Goal: Task Accomplishment & Management: Manage account settings

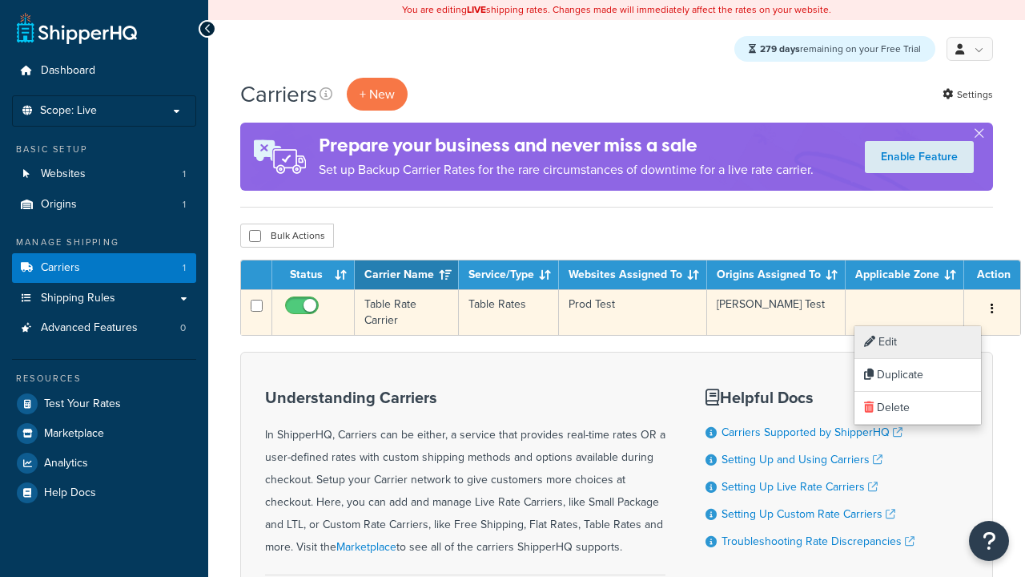
click at [918, 342] on link "Edit" at bounding box center [917, 342] width 127 height 33
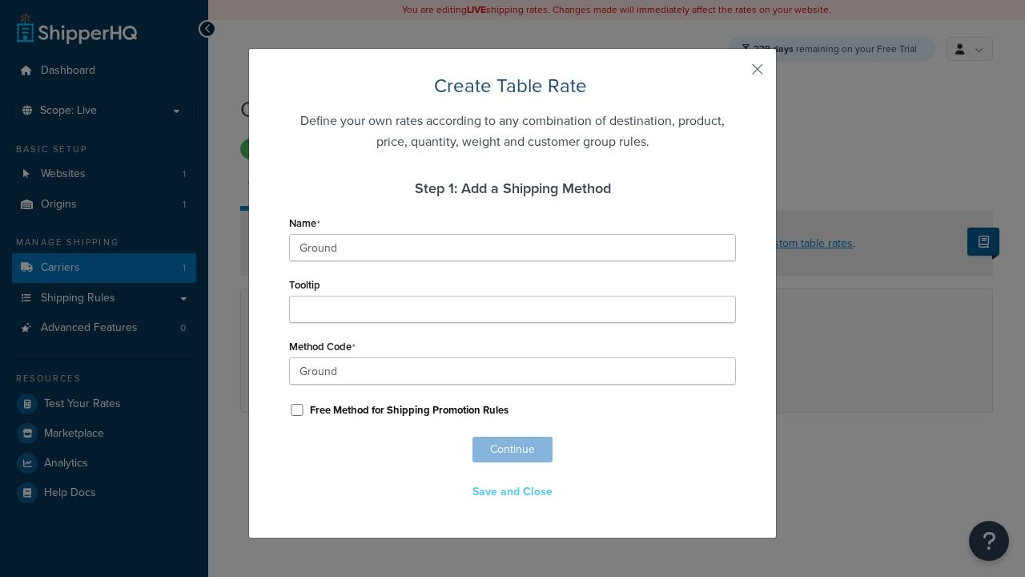
scroll to position [1033, 0]
click at [607, 447] on button "Save" at bounding box center [607, 445] width 43 height 26
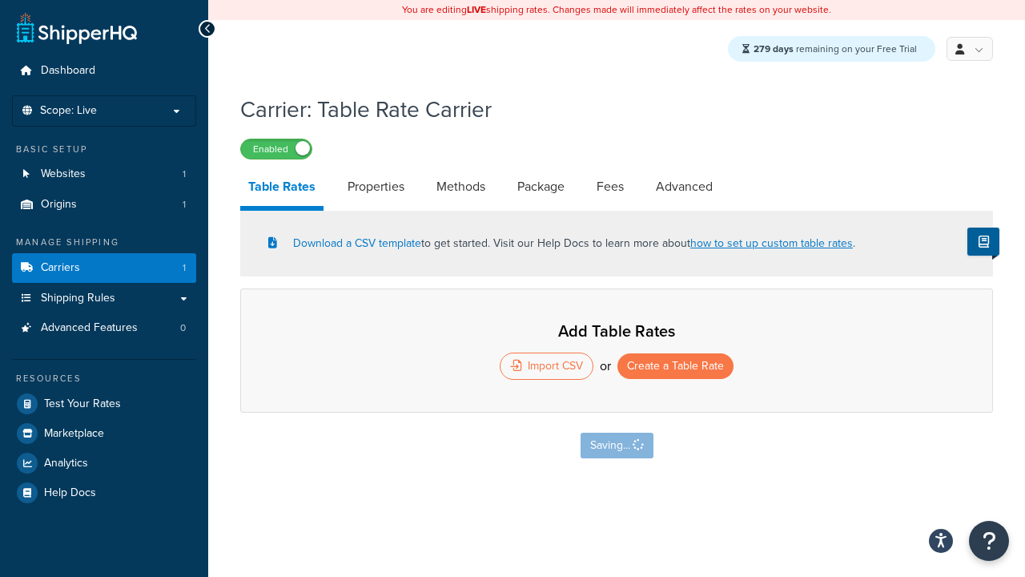
select select "25"
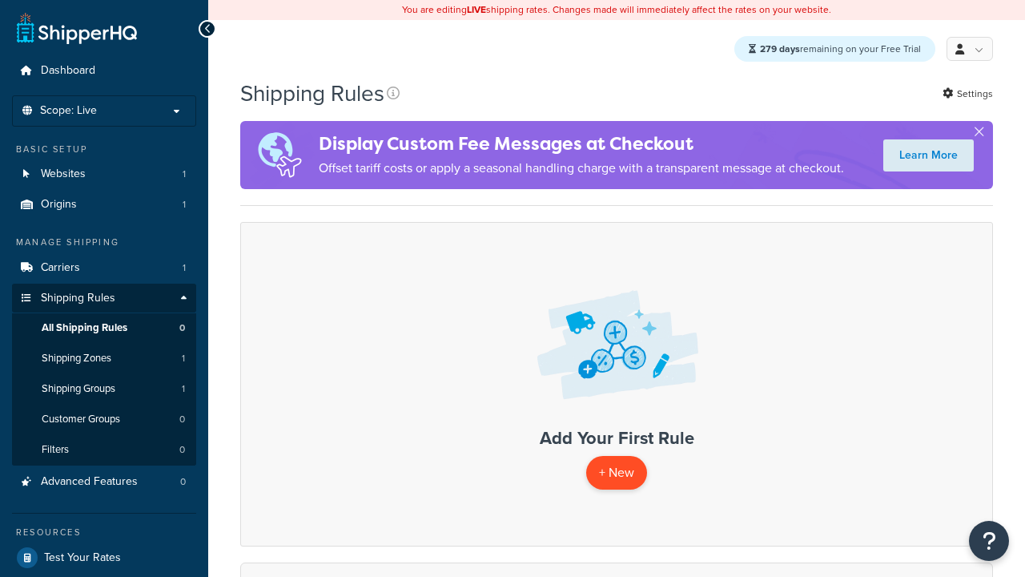
click at [616, 473] on p "+ New" at bounding box center [616, 472] width 61 height 33
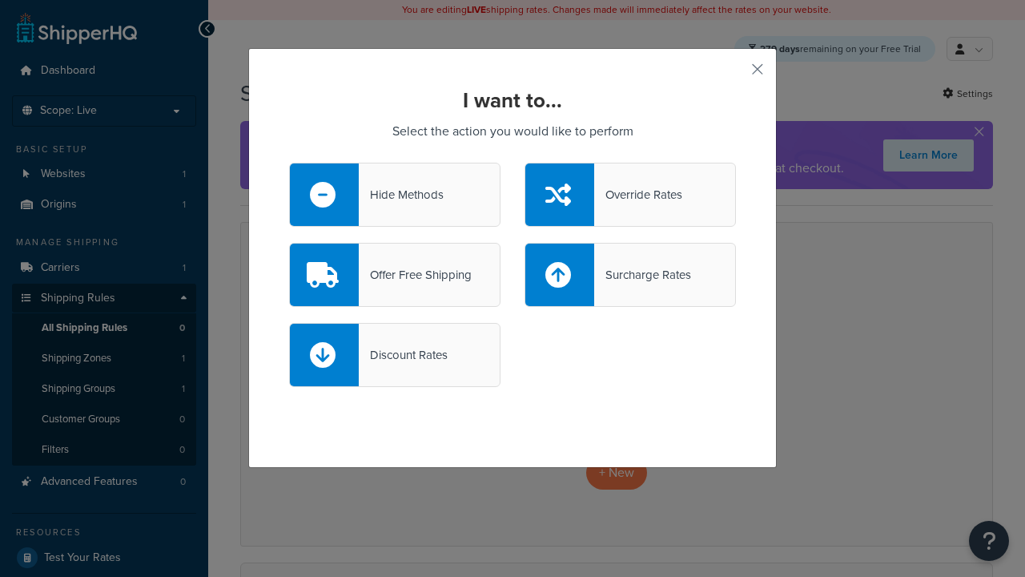
click at [630, 195] on div "Override Rates" at bounding box center [638, 194] width 88 height 22
click at [0, 0] on input "Override Rates" at bounding box center [0, 0] width 0 height 0
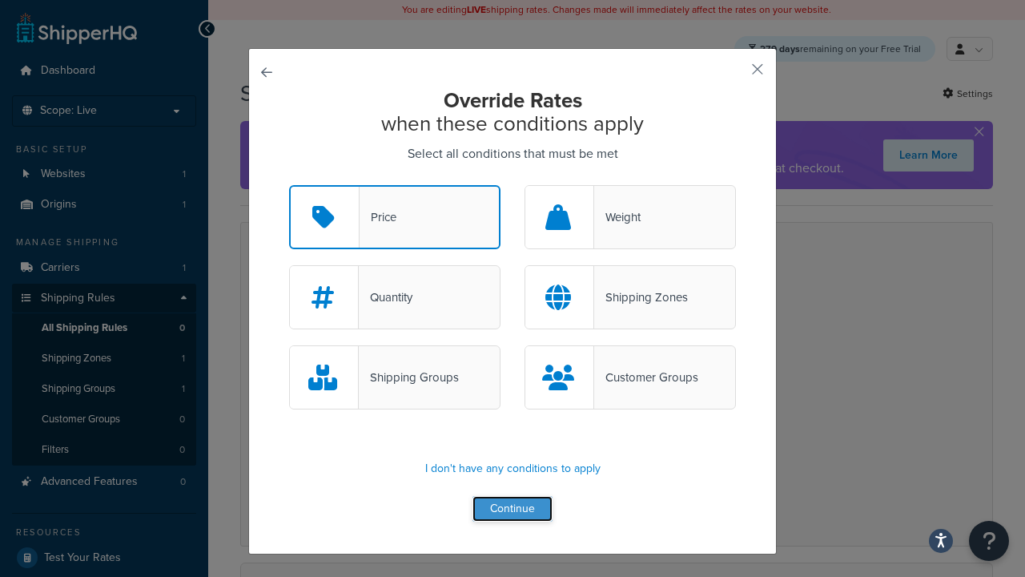
click at [512, 509] on button "Continue" at bounding box center [512, 509] width 80 height 26
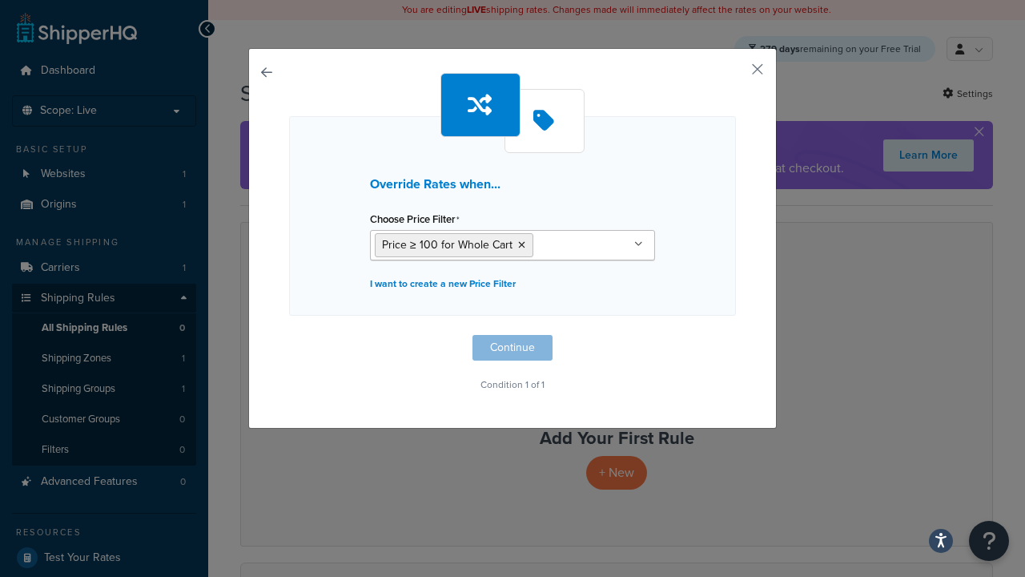
scroll to position [1, 0]
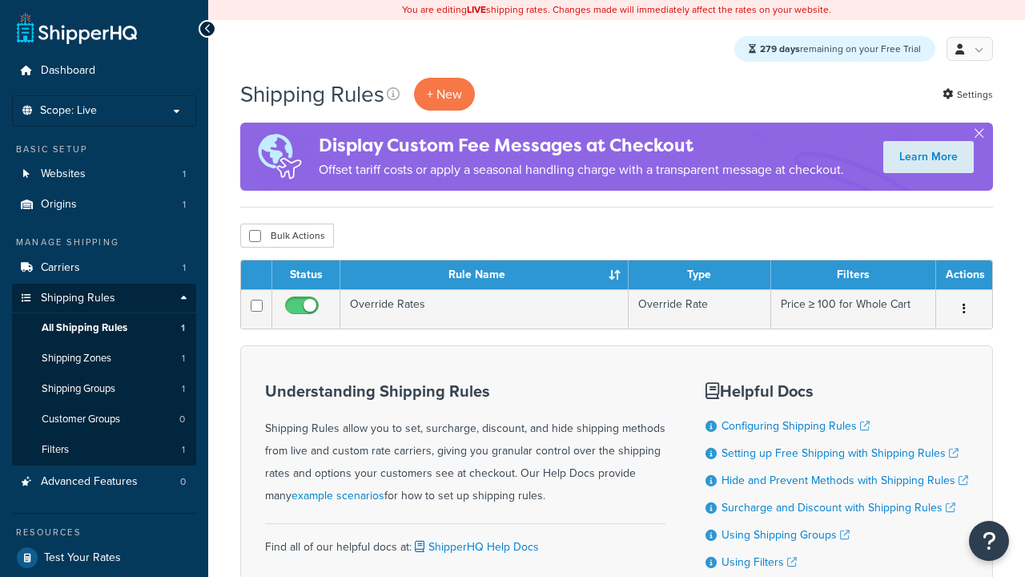
click at [306, 276] on th "Status" at bounding box center [306, 274] width 68 height 29
click at [484, 276] on th "Rule Name" at bounding box center [484, 274] width 288 height 29
click at [699, 276] on th "Type" at bounding box center [700, 274] width 143 height 29
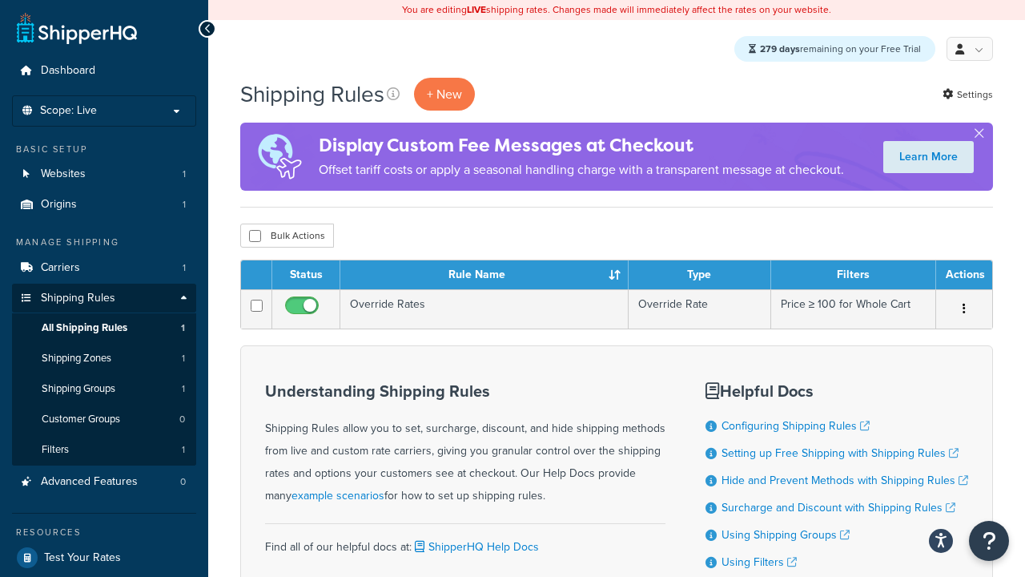
click at [699, 276] on th "Type" at bounding box center [700, 274] width 143 height 29
click at [853, 276] on th "Filters" at bounding box center [853, 274] width 165 height 29
click at [963, 276] on th "Actions" at bounding box center [964, 274] width 56 height 29
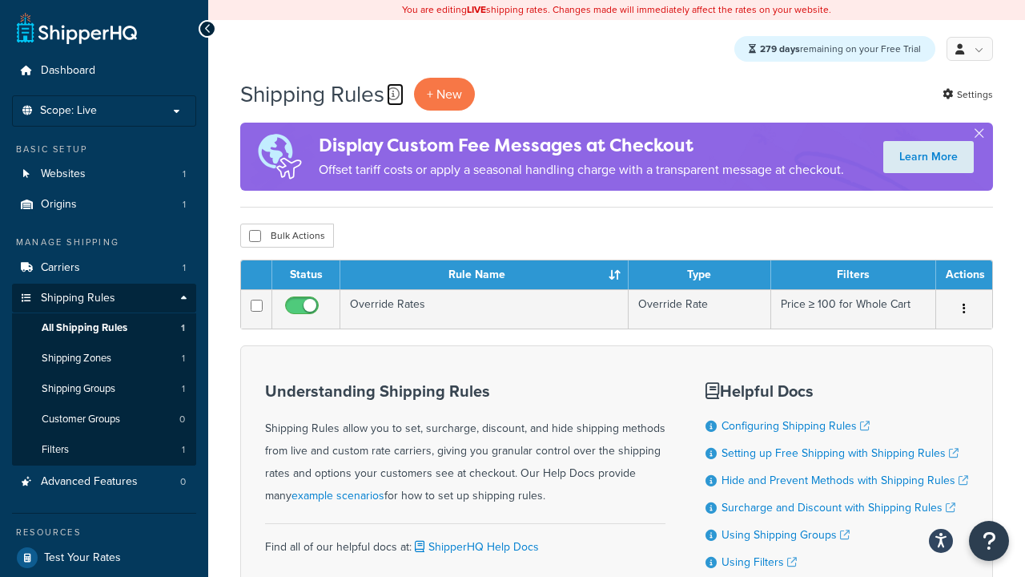
click at [395, 94] on icon at bounding box center [393, 93] width 13 height 13
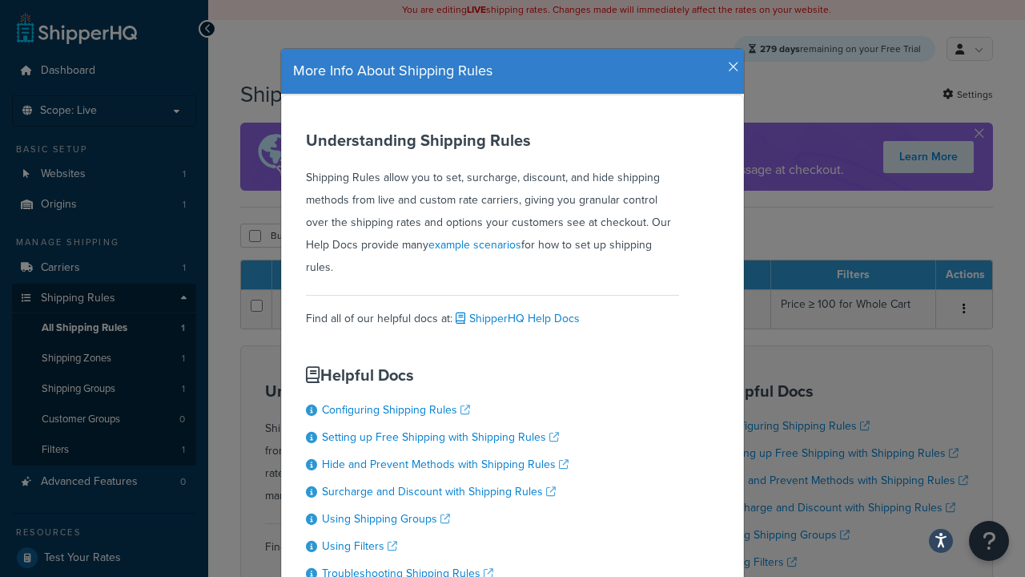
click at [730, 61] on icon "button" at bounding box center [733, 67] width 11 height 14
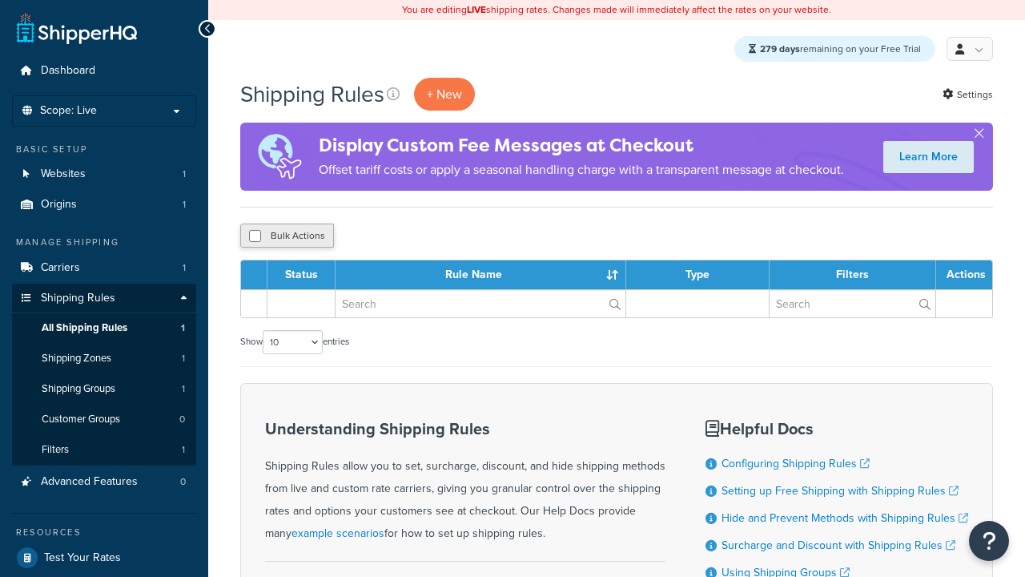
click at [255, 237] on input "checkbox" at bounding box center [255, 236] width 12 height 12
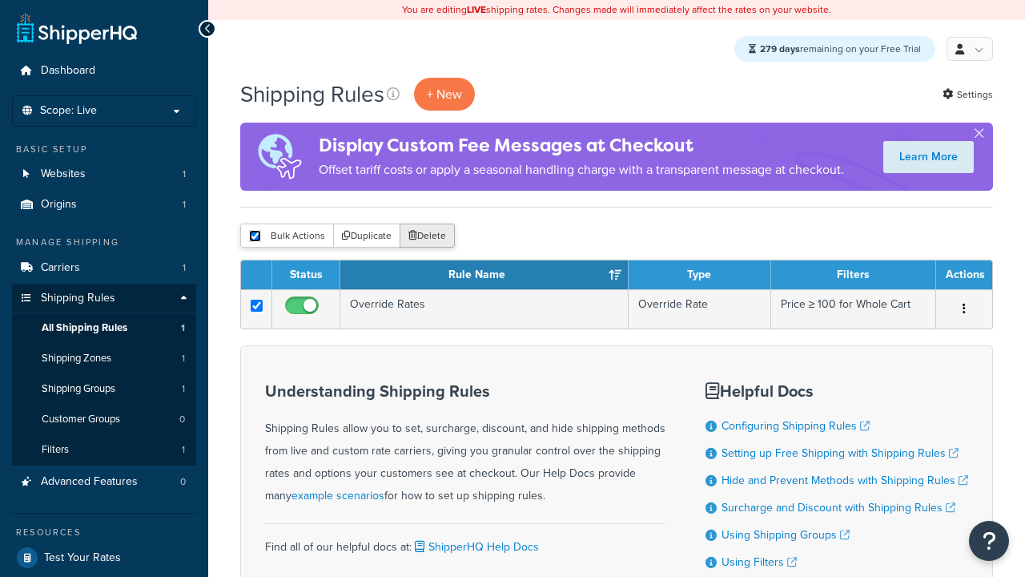
click at [255, 237] on input "checkbox" at bounding box center [255, 236] width 12 height 12
checkbox input "false"
click at [286, 237] on button "Bulk Actions" at bounding box center [287, 235] width 94 height 24
checkbox input "true"
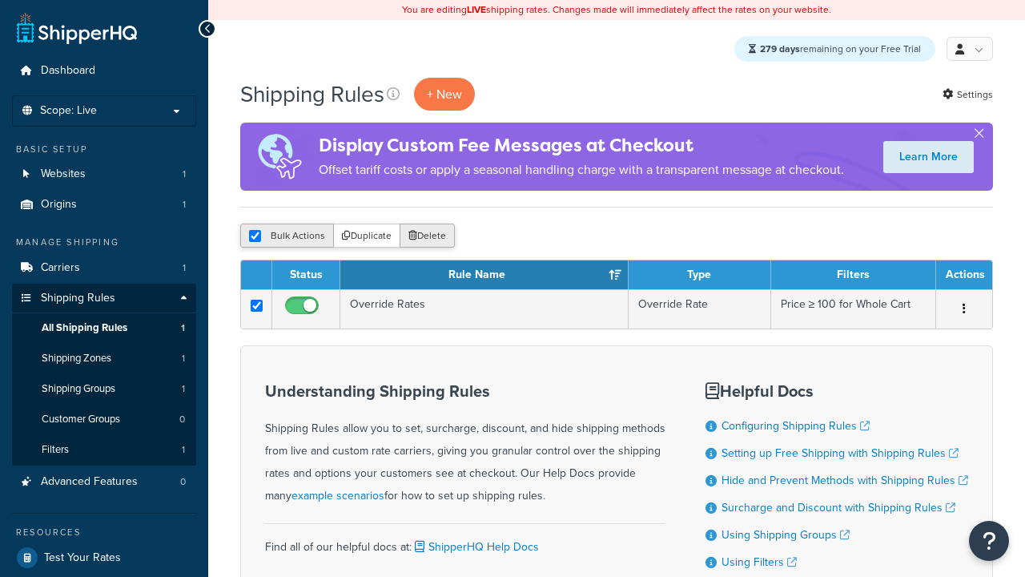
checkbox input "true"
click at [426, 237] on button "Delete" at bounding box center [427, 235] width 55 height 24
